Goal: Transaction & Acquisition: Subscribe to service/newsletter

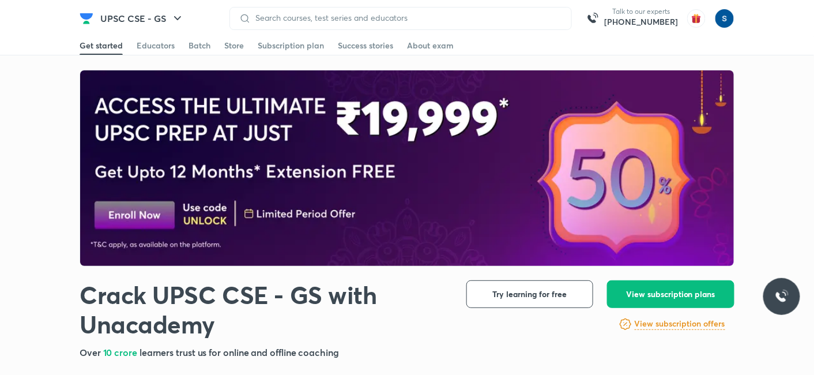
click at [209, 50] on div "Batch" at bounding box center [200, 46] width 22 height 12
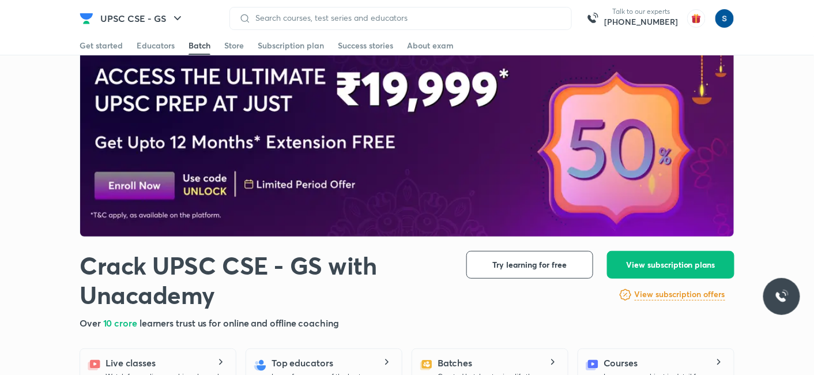
scroll to position [10, 0]
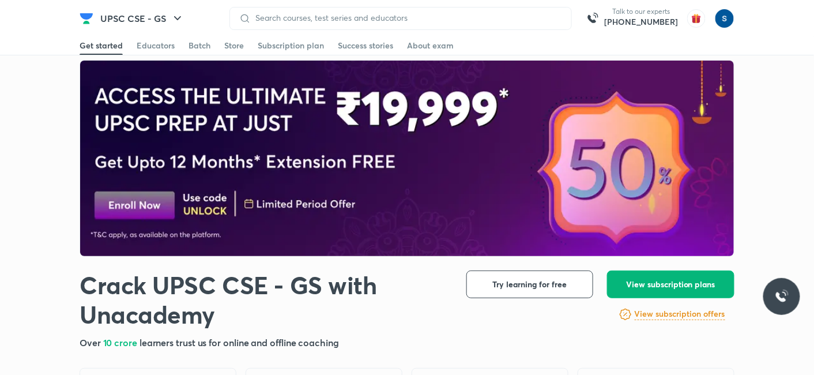
click at [679, 295] on button "View subscription plans" at bounding box center [670, 284] width 127 height 28
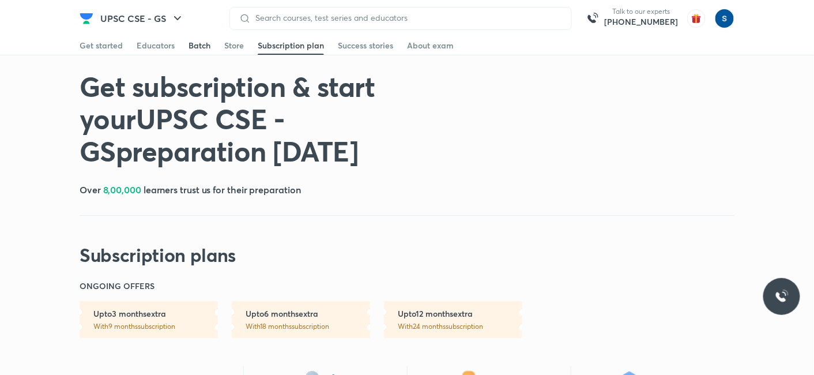
click at [197, 52] on link "Batch" at bounding box center [200, 45] width 22 height 18
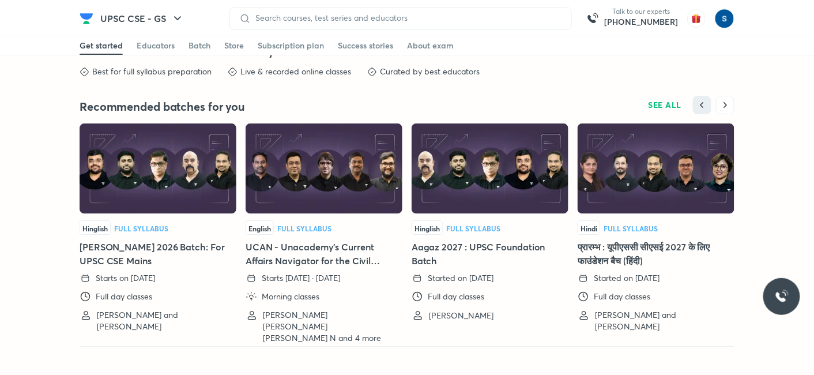
scroll to position [2535, 0]
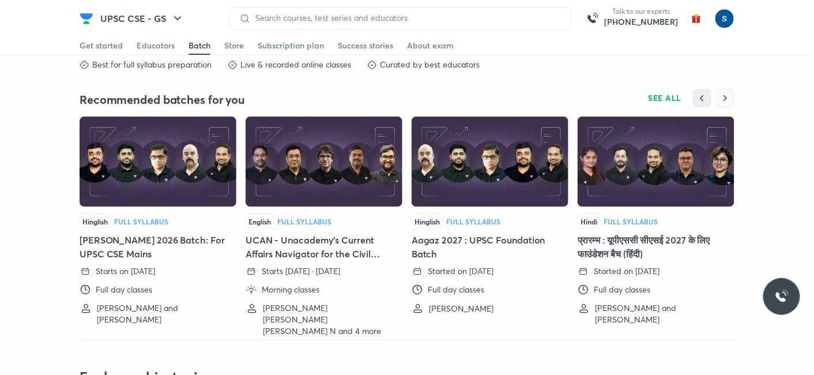
click at [734, 95] on button "button" at bounding box center [725, 98] width 18 height 18
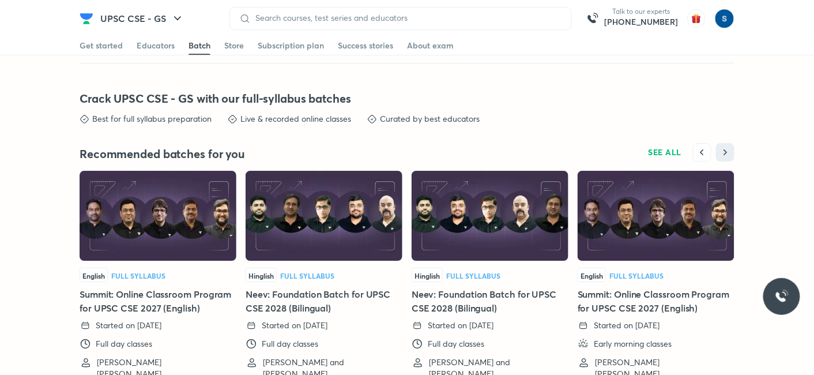
scroll to position [2462, 0]
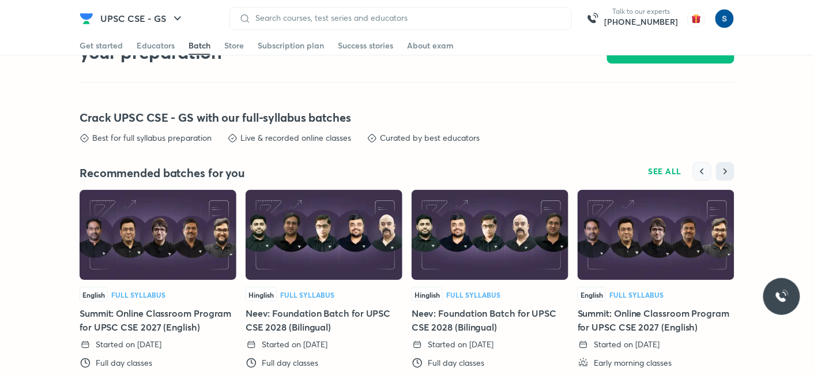
click at [704, 166] on icon "button" at bounding box center [703, 172] width 12 height 12
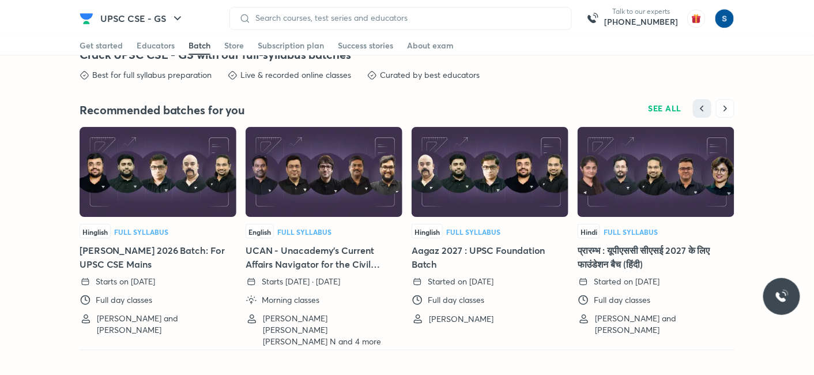
scroll to position [2511, 0]
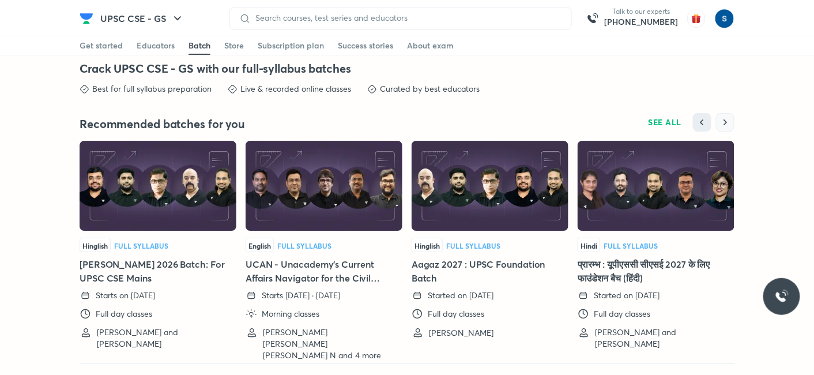
click at [724, 118] on icon "button" at bounding box center [726, 123] width 12 height 12
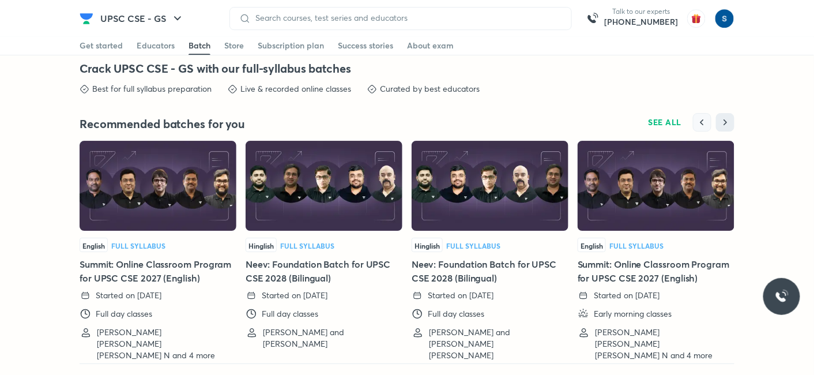
click at [706, 117] on icon "button" at bounding box center [703, 123] width 12 height 12
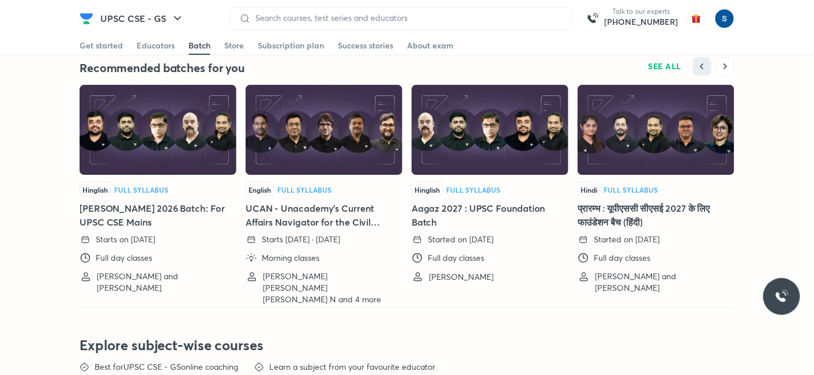
scroll to position [2556, 0]
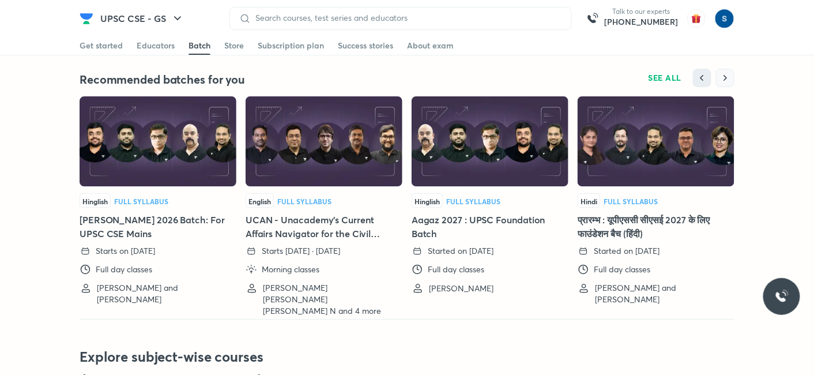
click at [722, 72] on icon "button" at bounding box center [726, 78] width 12 height 12
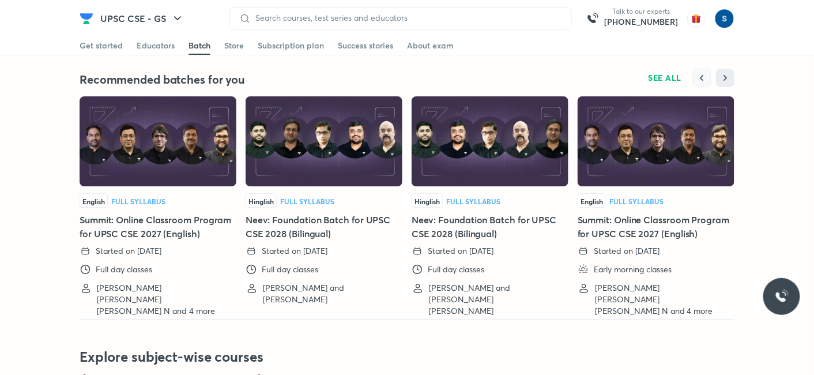
click at [700, 69] on button "button" at bounding box center [702, 78] width 18 height 18
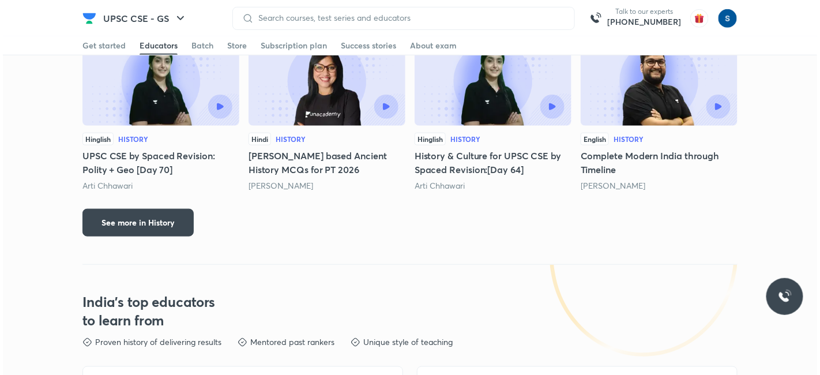
scroll to position [1623, 0]
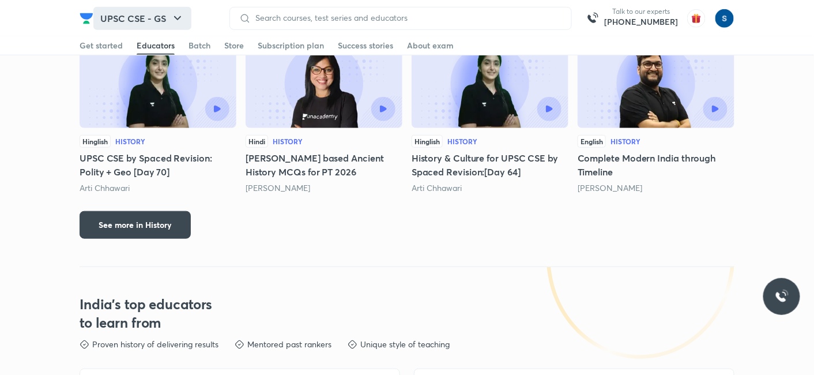
click at [178, 21] on icon "button" at bounding box center [178, 19] width 14 height 14
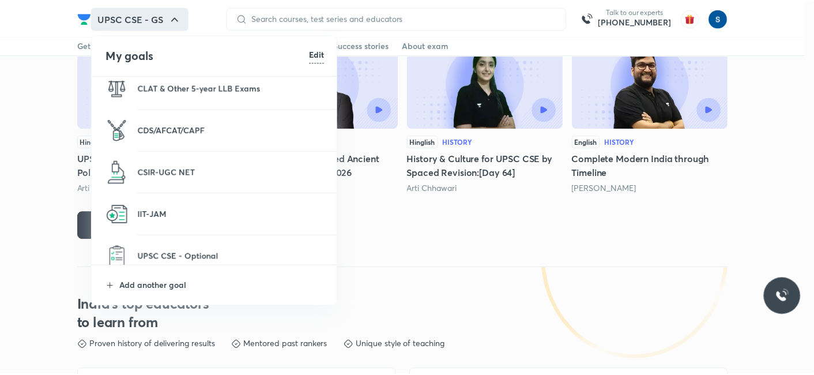
scroll to position [260, 0]
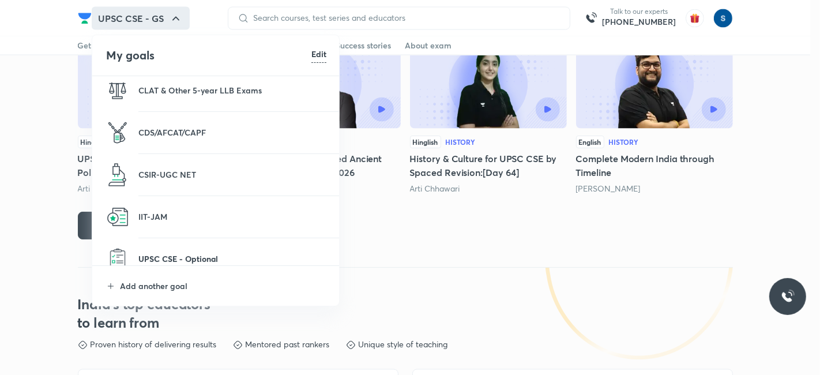
click at [186, 260] on p "UPSC CSE - Optional" at bounding box center [232, 259] width 188 height 12
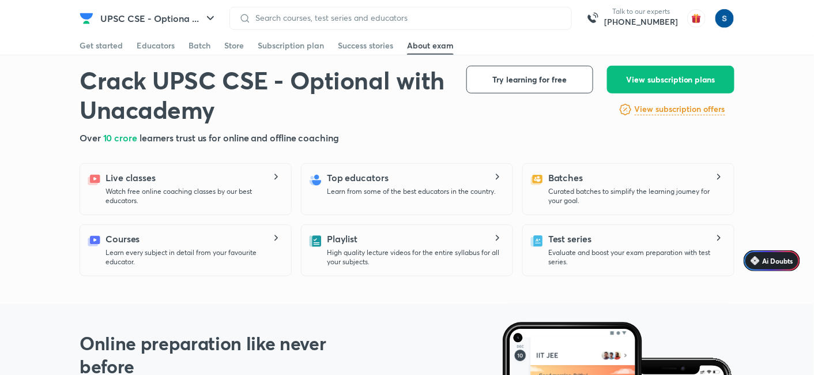
scroll to position [217, 0]
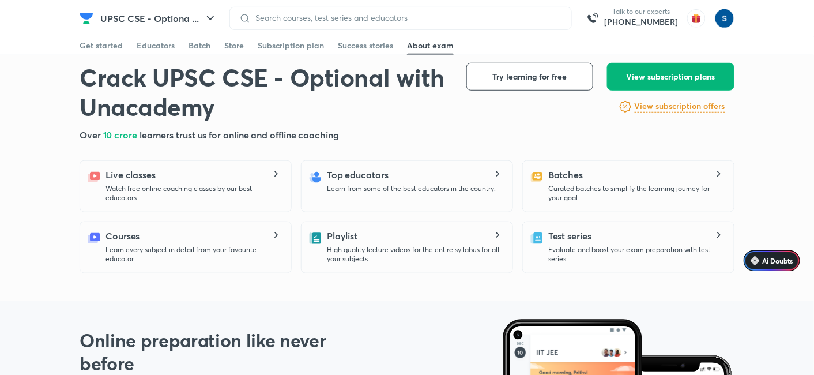
click at [699, 78] on span "View subscription plans" at bounding box center [670, 77] width 89 height 12
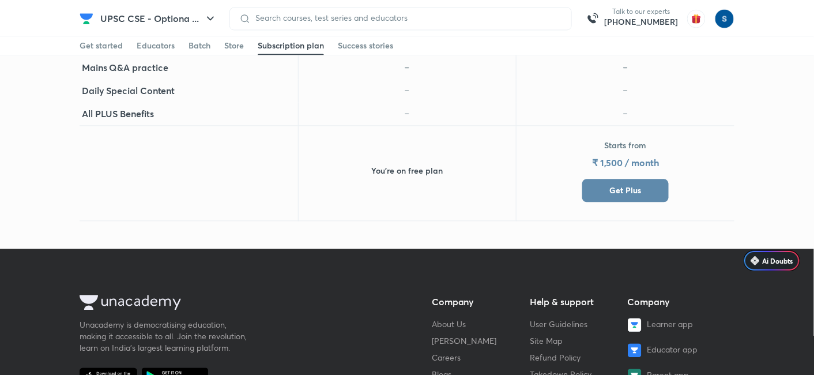
scroll to position [700, 0]
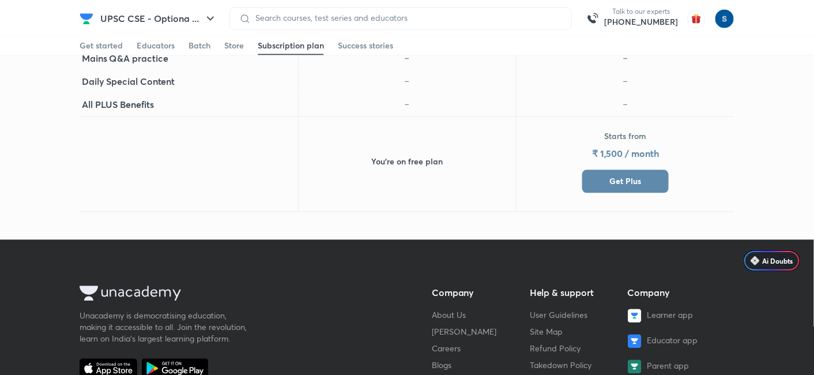
click at [639, 183] on span "Get Plus" at bounding box center [626, 181] width 32 height 12
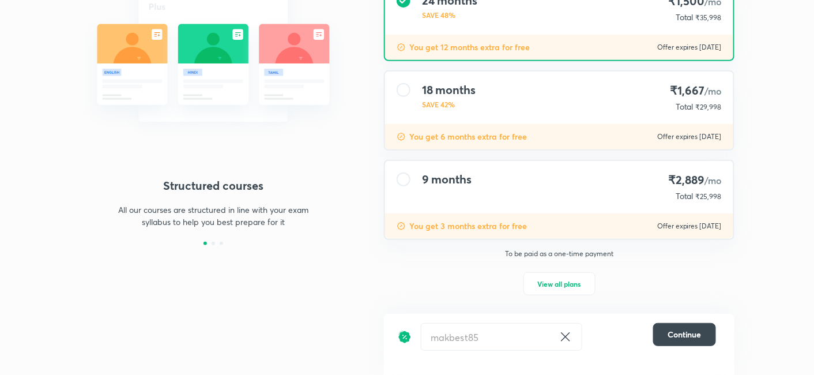
scroll to position [142, 0]
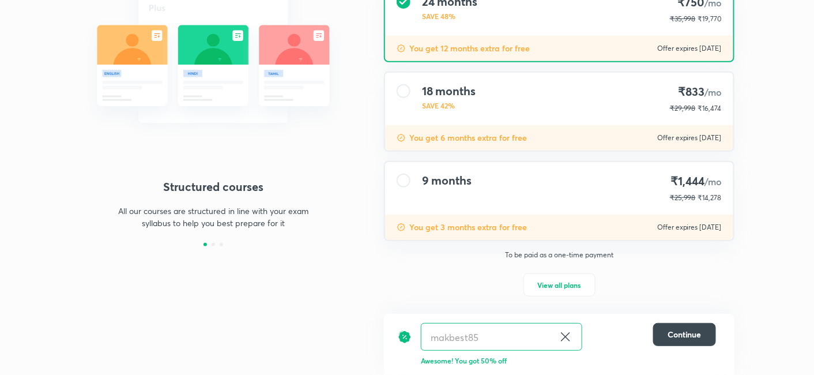
click at [559, 187] on div "9 months ₹1,444 /mo ₹25,998 ₹14,278" at bounding box center [559, 188] width 348 height 52
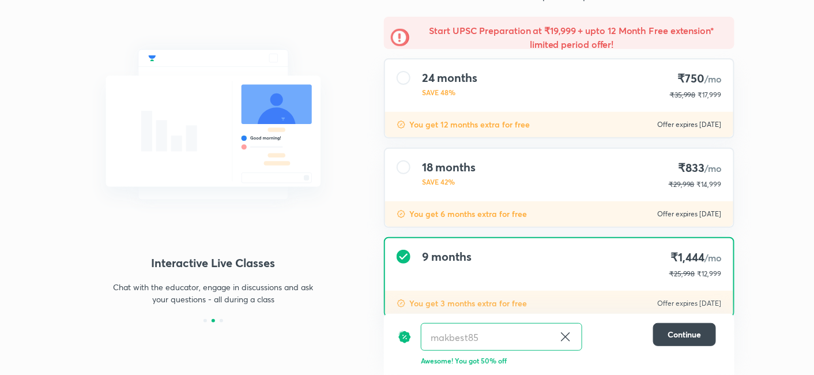
scroll to position [0, 0]
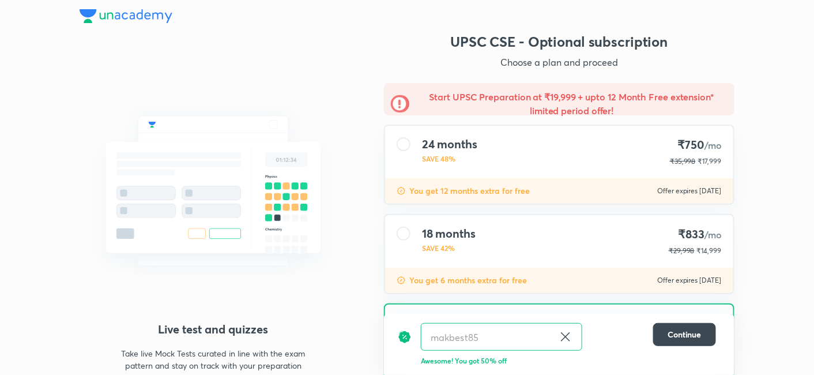
click at [637, 148] on div "24 months SAVE 48% ₹750 /mo ₹35,998 ₹17,999" at bounding box center [559, 152] width 348 height 52
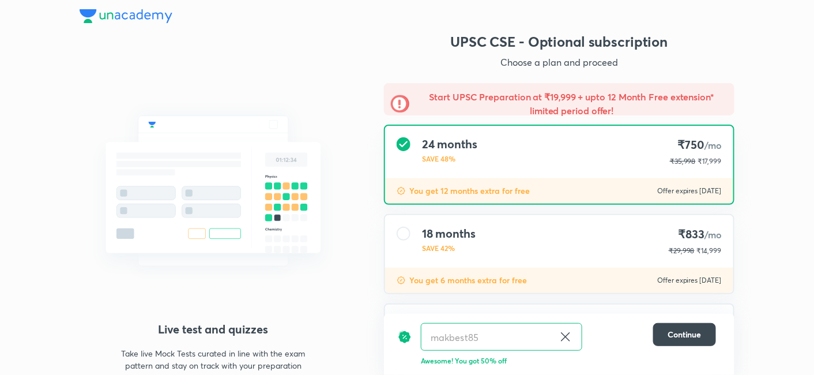
click at [142, 14] on img at bounding box center [126, 16] width 93 height 14
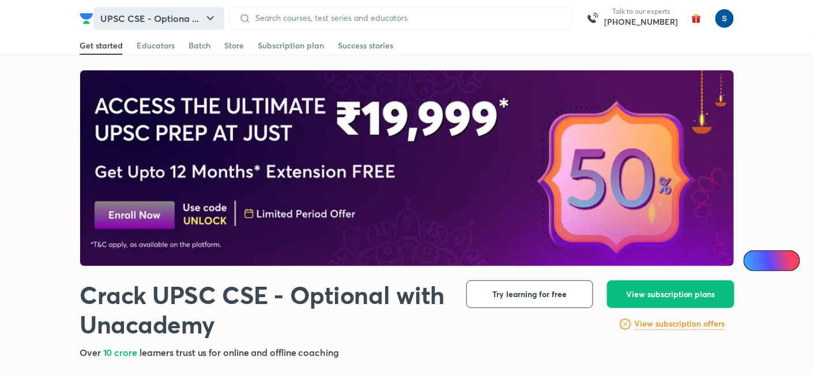
click at [188, 16] on button "UPSC CSE - Optiona ..." at bounding box center [158, 18] width 131 height 23
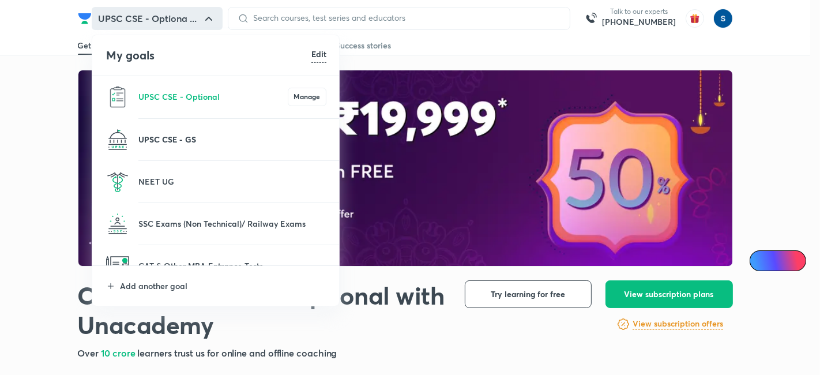
click at [213, 136] on p "UPSC CSE - GS" at bounding box center [232, 139] width 188 height 12
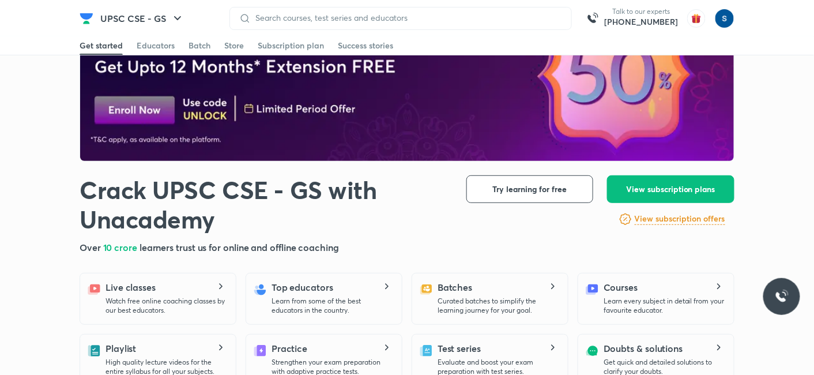
scroll to position [106, 0]
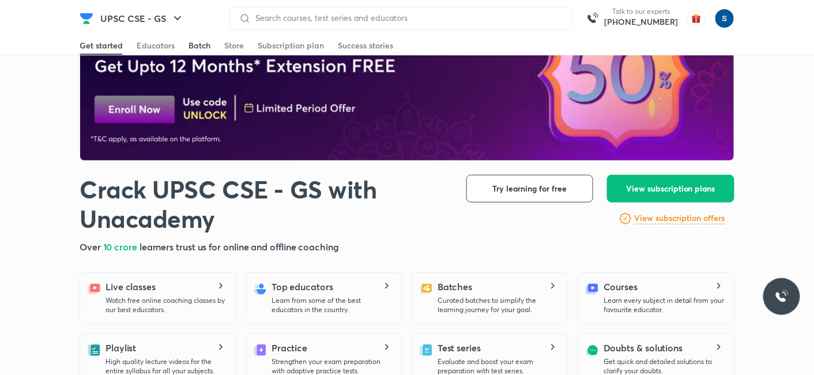
click at [196, 47] on div "Batch" at bounding box center [200, 46] width 22 height 12
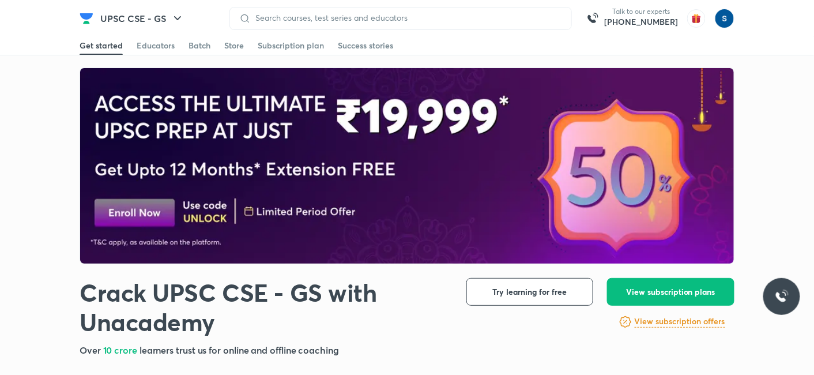
scroll to position [0, 0]
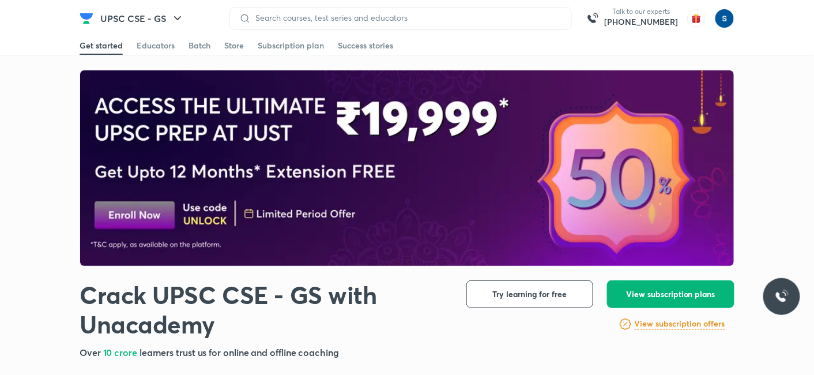
click at [639, 284] on button "View subscription plans" at bounding box center [670, 294] width 127 height 28
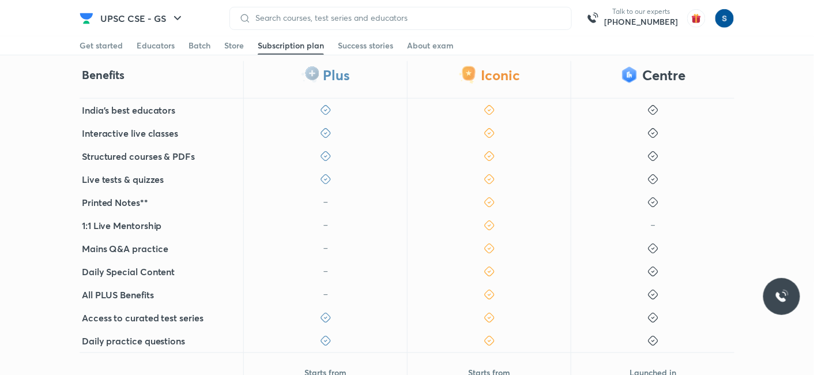
scroll to position [287, 0]
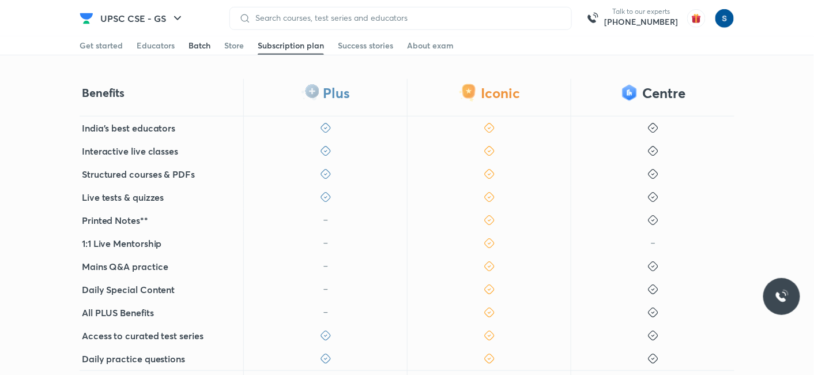
click at [201, 52] on link "Batch" at bounding box center [200, 45] width 22 height 18
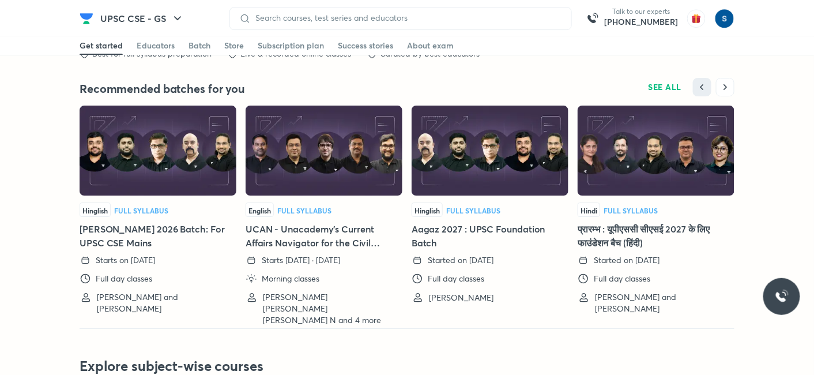
scroll to position [2573, 0]
